Goal: Task Accomplishment & Management: Manage account settings

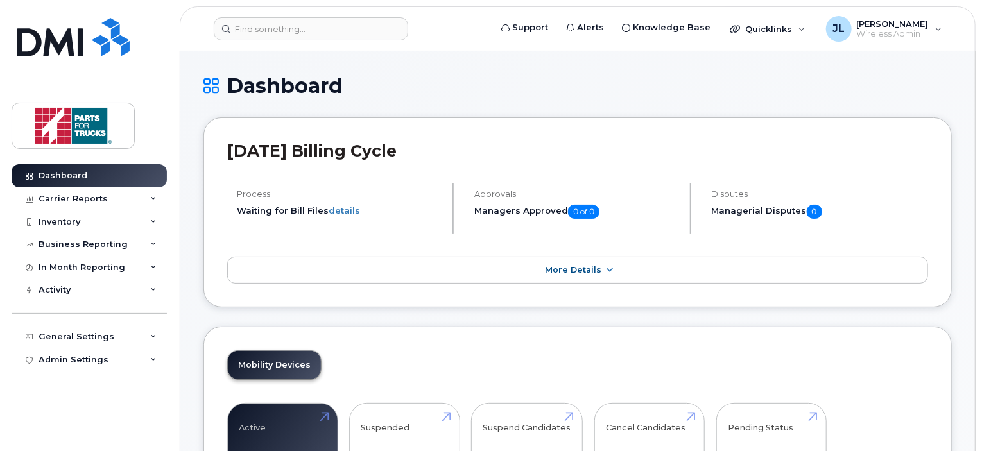
drag, startPoint x: 105, startPoint y: 222, endPoint x: 100, endPoint y: 236, distance: 15.0
click at [105, 222] on div "Inventory" at bounding box center [89, 222] width 155 height 23
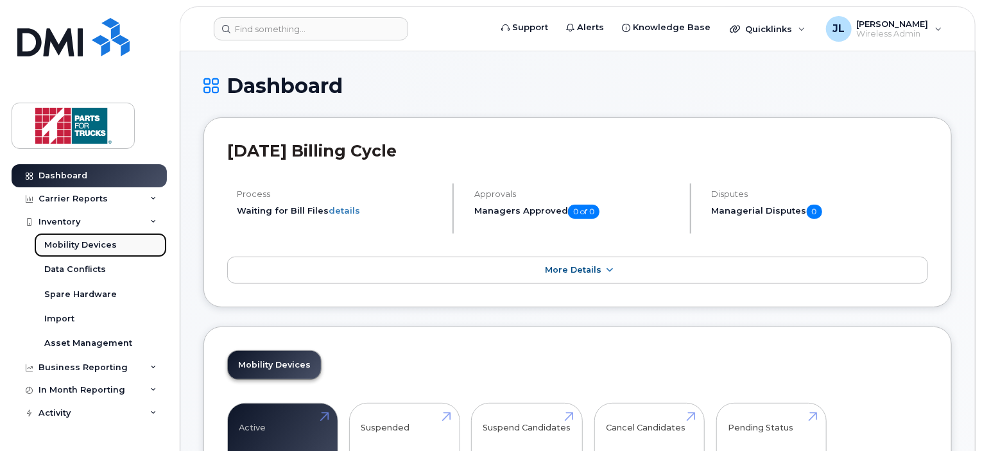
click at [94, 248] on div "Mobility Devices" at bounding box center [80, 245] width 73 height 12
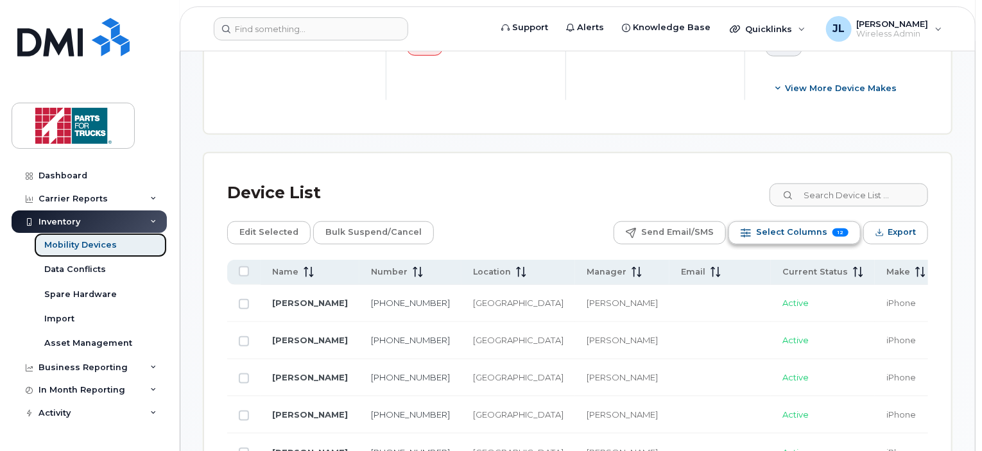
scroll to position [562, 0]
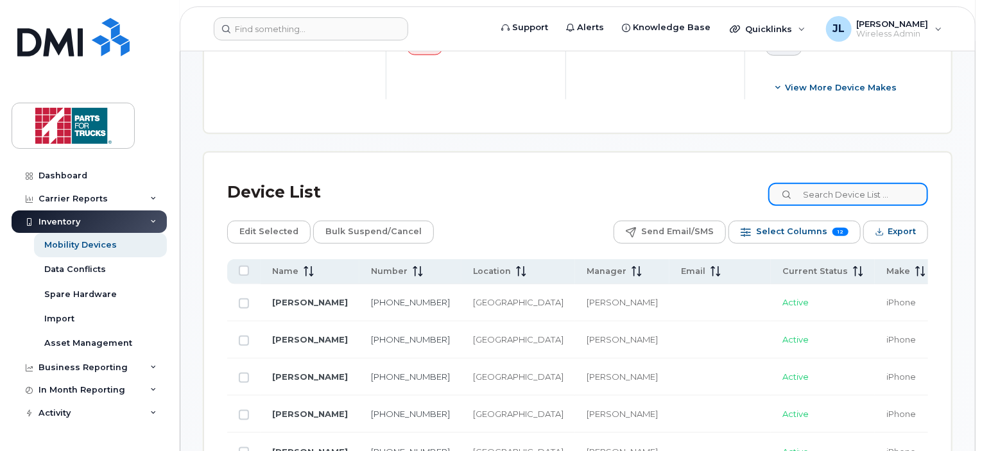
click at [857, 187] on input at bounding box center [848, 194] width 160 height 23
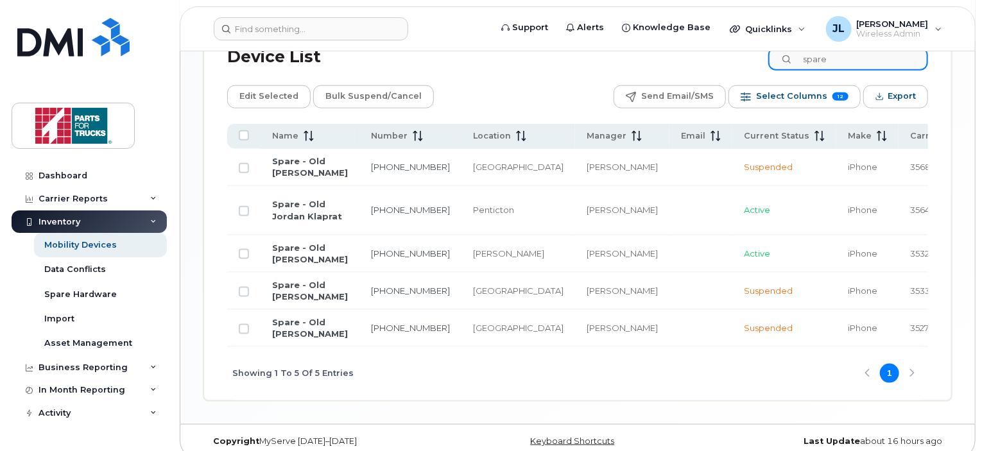
scroll to position [706, 0]
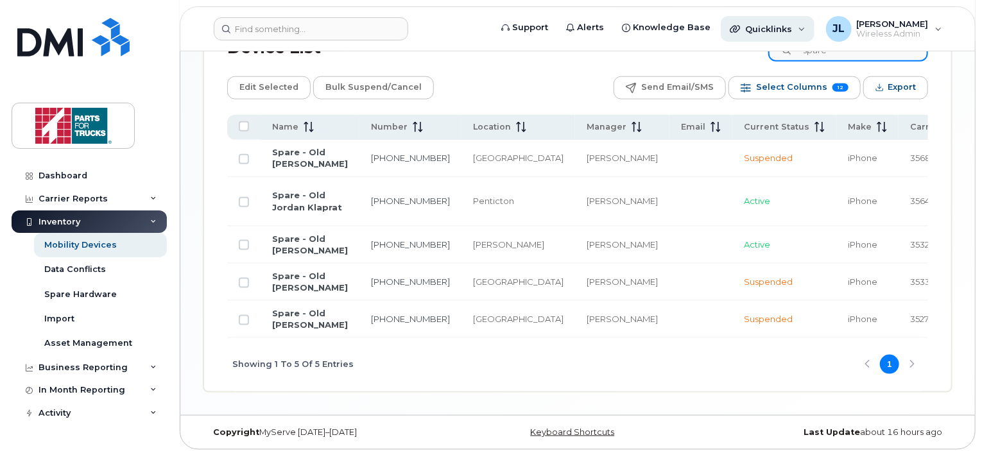
drag, startPoint x: 848, startPoint y: 51, endPoint x: 755, endPoint y: 38, distance: 94.0
type input "o"
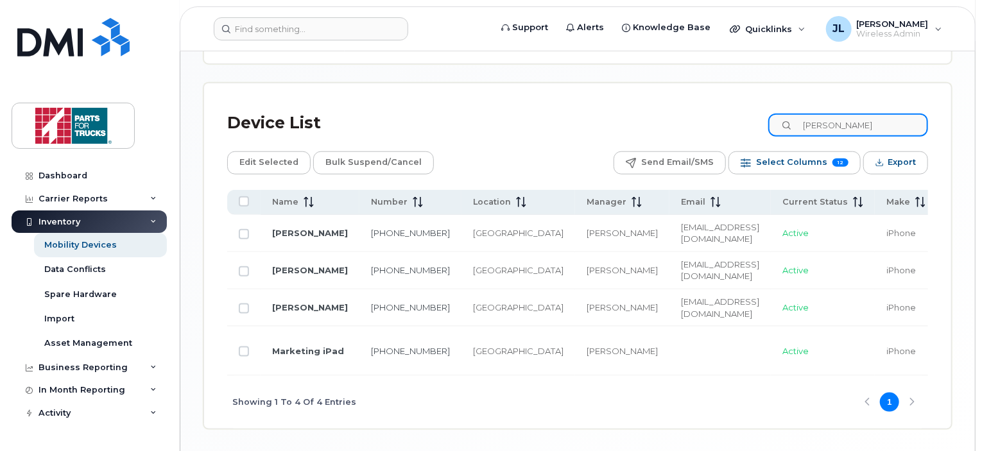
scroll to position [630, 0]
drag, startPoint x: 859, startPoint y: 123, endPoint x: 744, endPoint y: 105, distance: 116.3
click at [744, 107] on div "Device List lori" at bounding box center [577, 123] width 701 height 33
type input "spare"
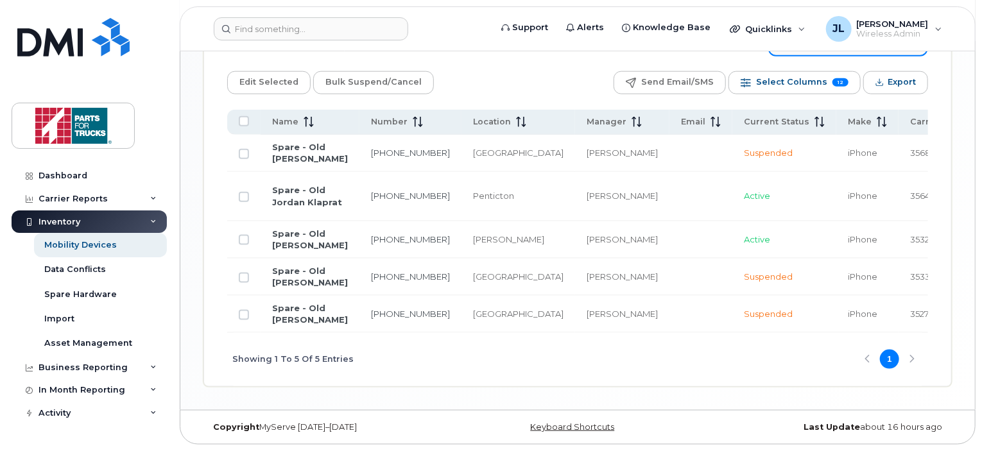
scroll to position [720, 0]
click at [563, 386] on div "Showing 1 To 5 Of 5 Entries 1" at bounding box center [577, 359] width 701 height 53
click at [284, 205] on link "Spare - Old Jordan Klaprat" at bounding box center [307, 196] width 70 height 22
click at [293, 259] on td "Spare - Old Jamie Irvine" at bounding box center [310, 239] width 99 height 37
click at [298, 251] on link "Spare - Old Jamie Irvine" at bounding box center [310, 240] width 76 height 22
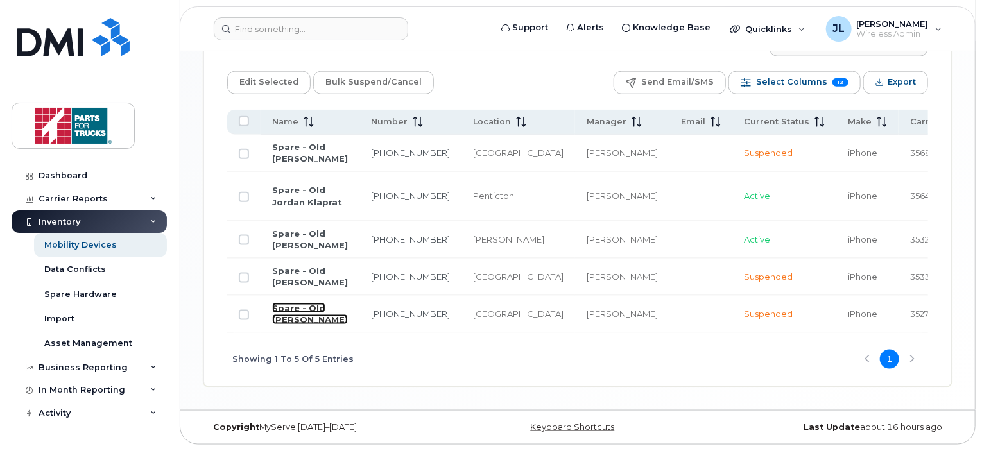
click at [291, 325] on link "Spare - Old [PERSON_NAME]" at bounding box center [310, 314] width 76 height 22
click at [290, 325] on link "Spare - Old [PERSON_NAME]" at bounding box center [310, 314] width 76 height 22
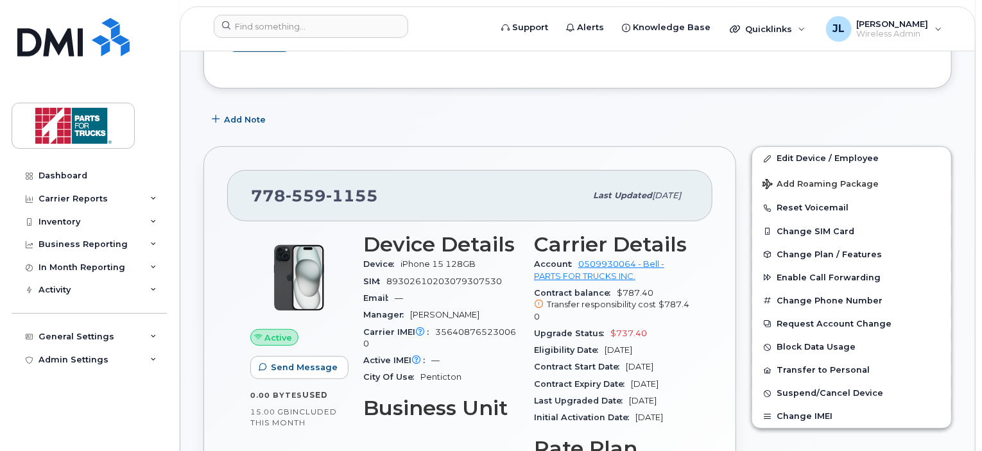
scroll to position [207, 0]
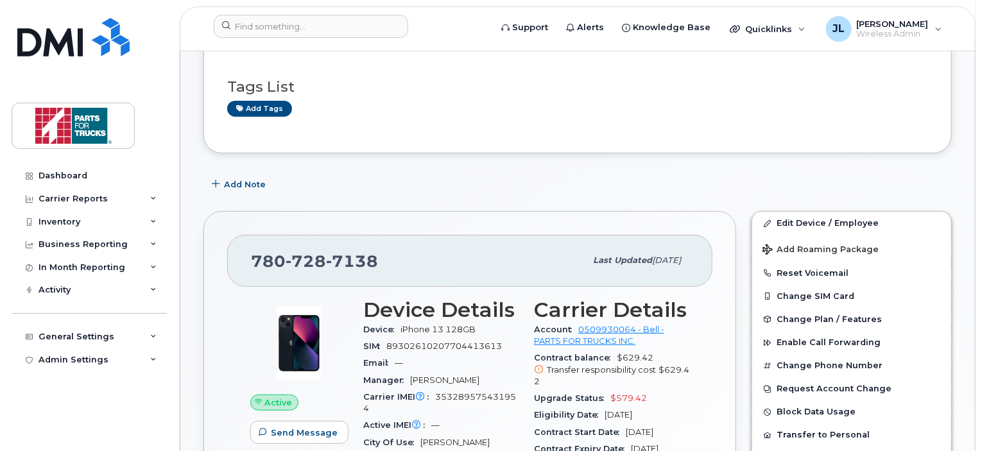
scroll to position [90, 0]
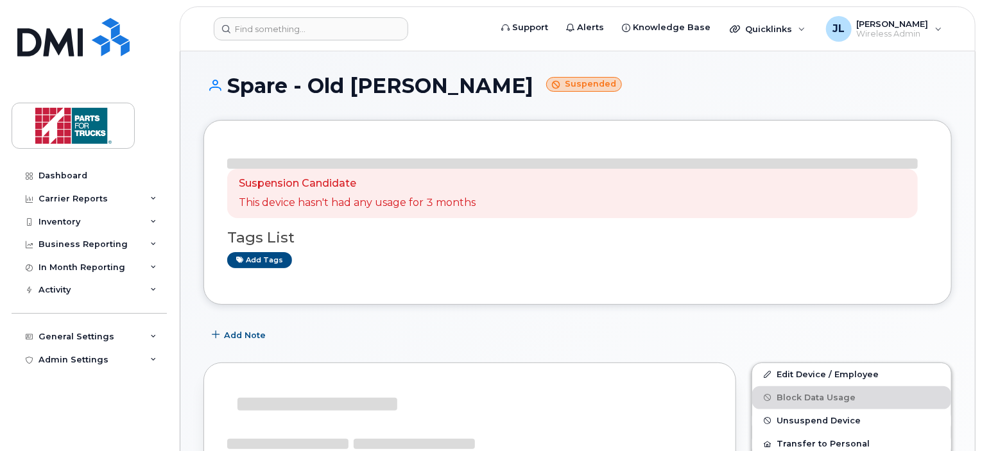
click at [810, 324] on div "Add Note" at bounding box center [578, 335] width 749 height 23
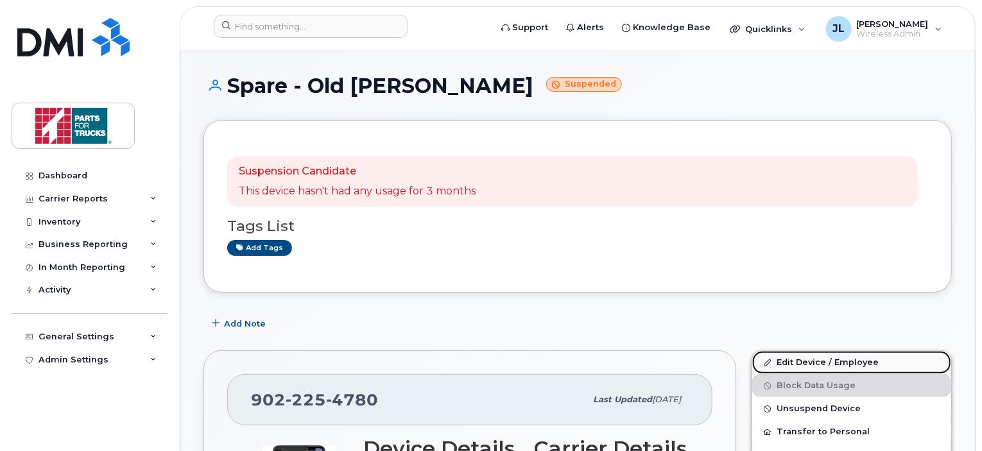
click at [803, 363] on link "Edit Device / Employee" at bounding box center [851, 362] width 199 height 23
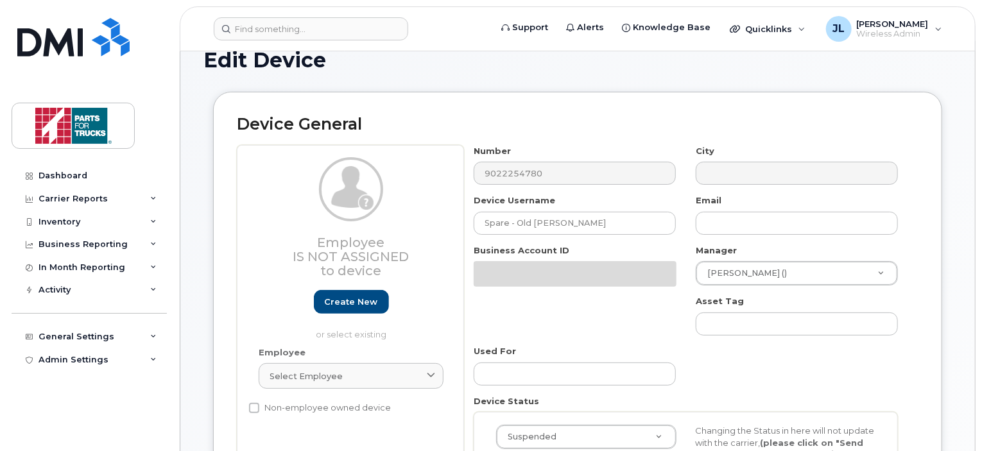
scroll to position [31, 0]
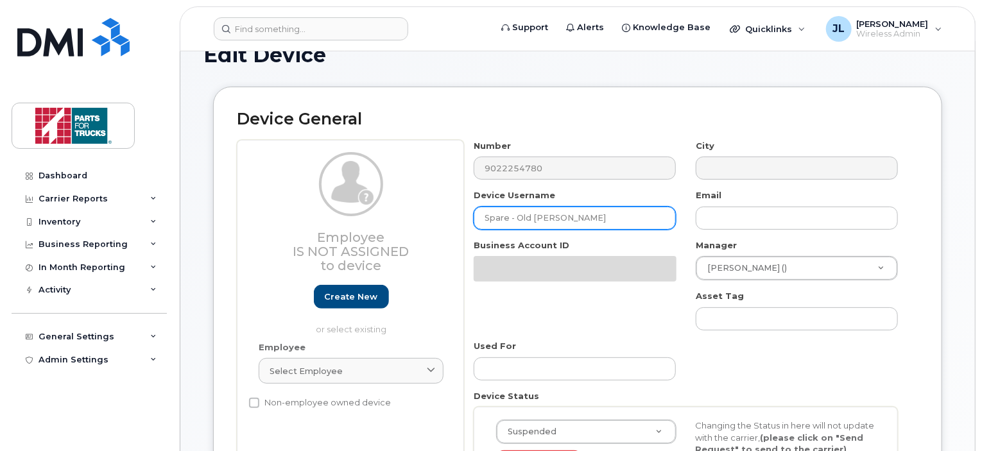
click at [621, 218] on input "Spare - Old [PERSON_NAME]" at bounding box center [575, 218] width 202 height 23
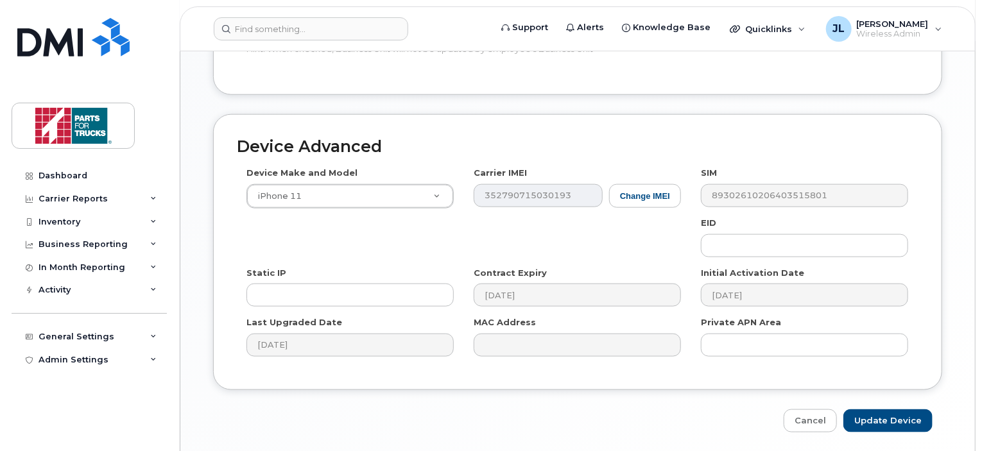
scroll to position [703, 0]
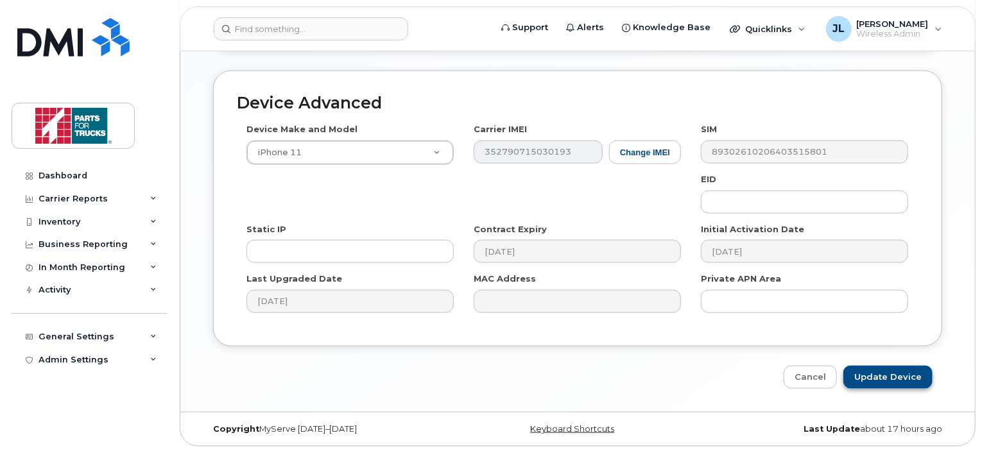
type input "Spare - Old [PERSON_NAME] (not accessible due to AppleID)"
click at [891, 375] on input "Update Device" at bounding box center [888, 378] width 89 height 24
type input "Saving..."
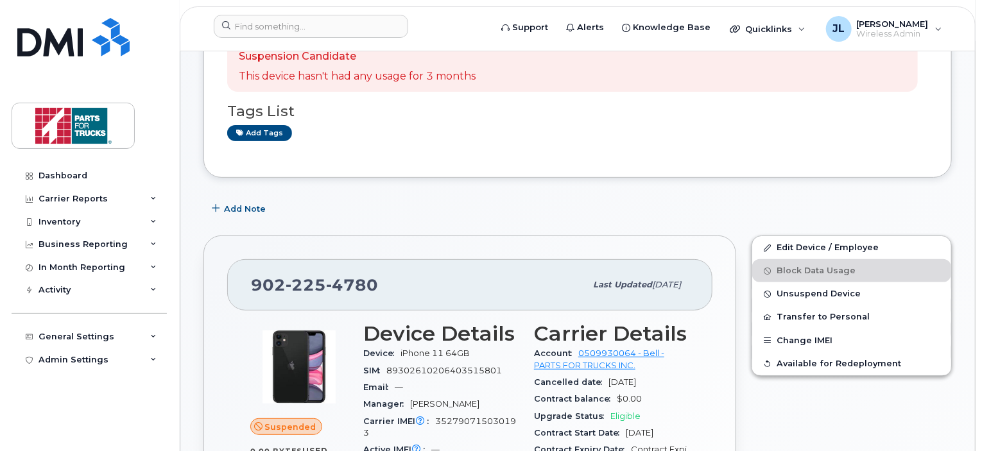
scroll to position [141, 0]
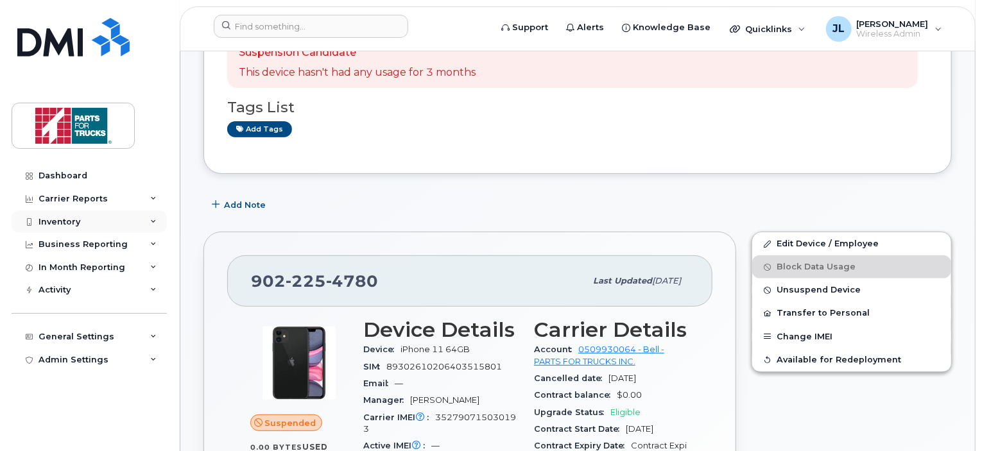
click at [85, 227] on div "Inventory" at bounding box center [89, 222] width 155 height 23
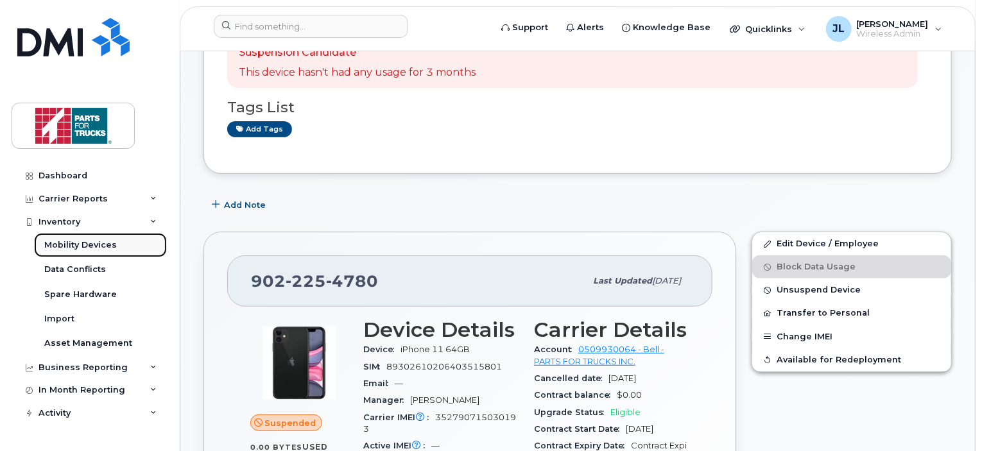
click at [82, 243] on div "Mobility Devices" at bounding box center [80, 245] width 73 height 12
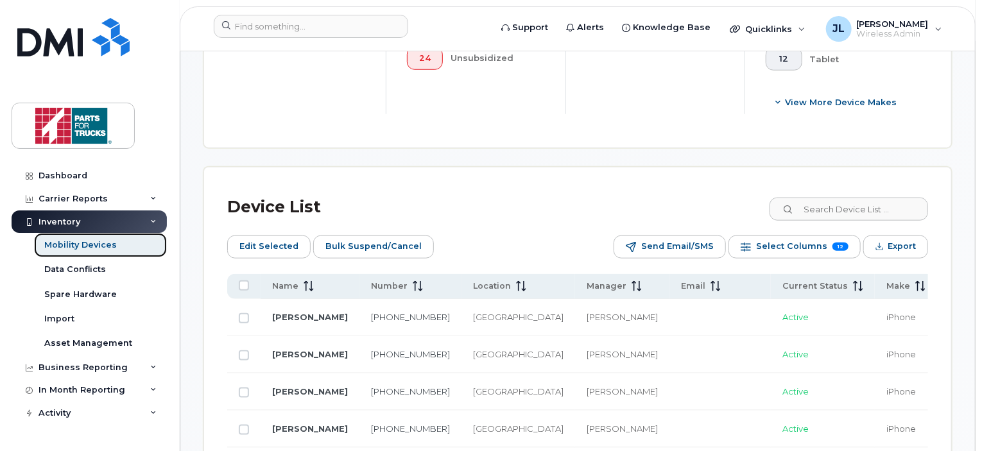
scroll to position [554, 0]
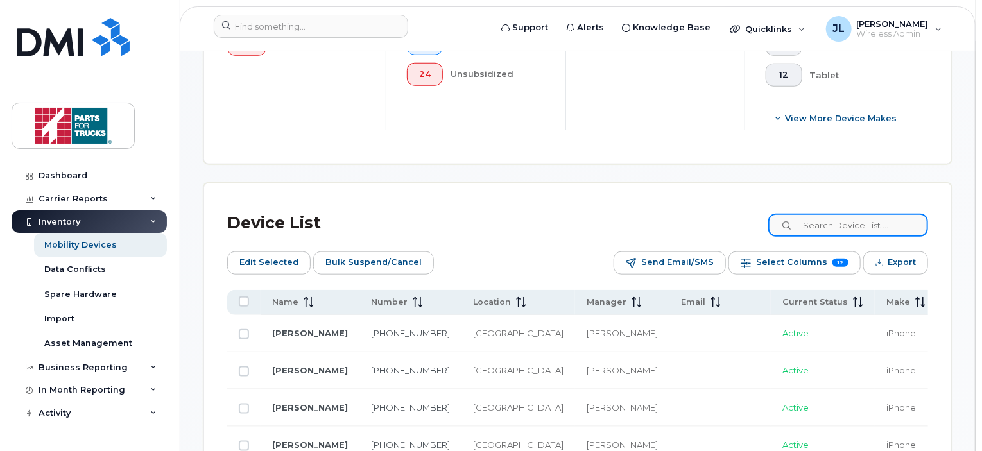
click at [832, 228] on input at bounding box center [848, 225] width 160 height 23
type input "spare"
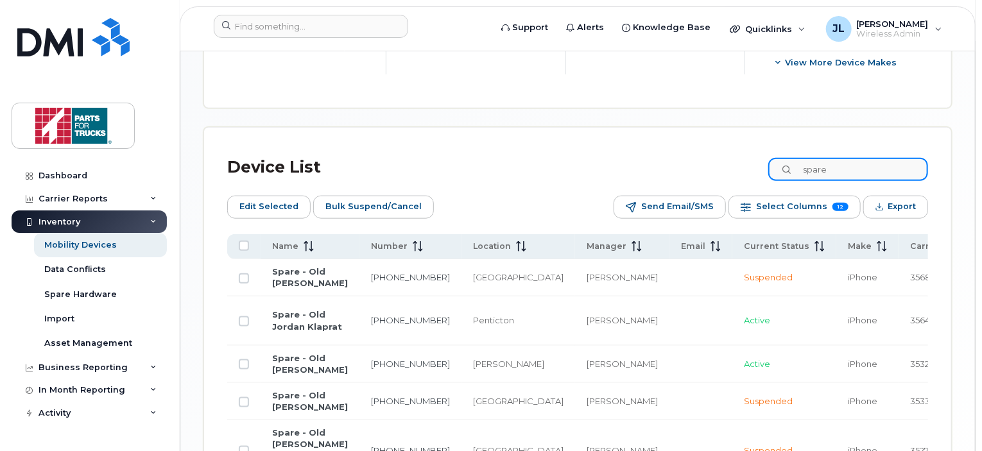
scroll to position [611, 0]
